Goal: Check status: Check status

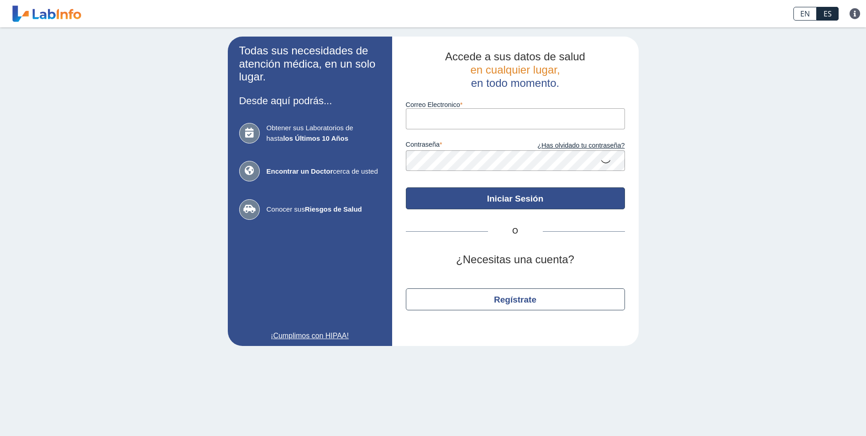
type input "[EMAIL_ADDRESS][DOMAIN_NAME]"
click at [480, 204] on button "Iniciar Sesión" at bounding box center [515, 198] width 219 height 22
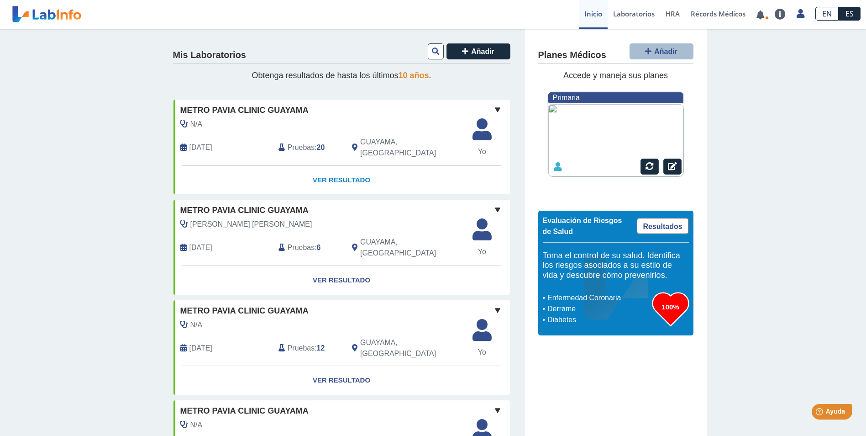
click at [346, 168] on link "Ver Resultado" at bounding box center [341, 180] width 336 height 29
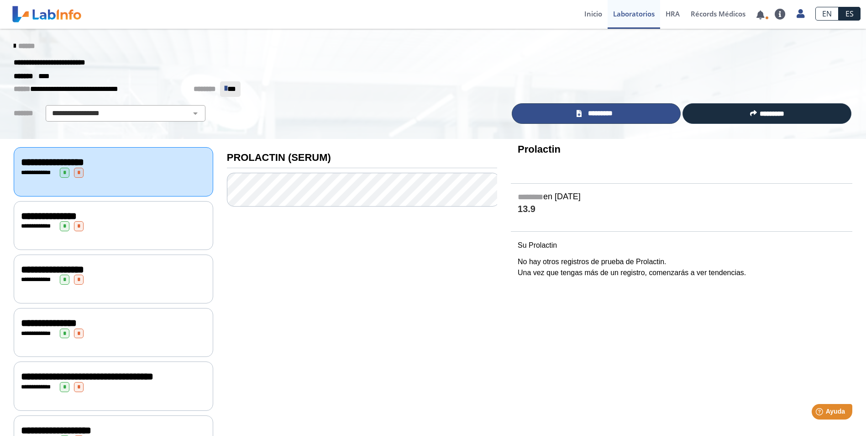
click at [622, 107] on link "*********" at bounding box center [596, 113] width 169 height 21
